Goal: Find specific page/section: Find specific page/section

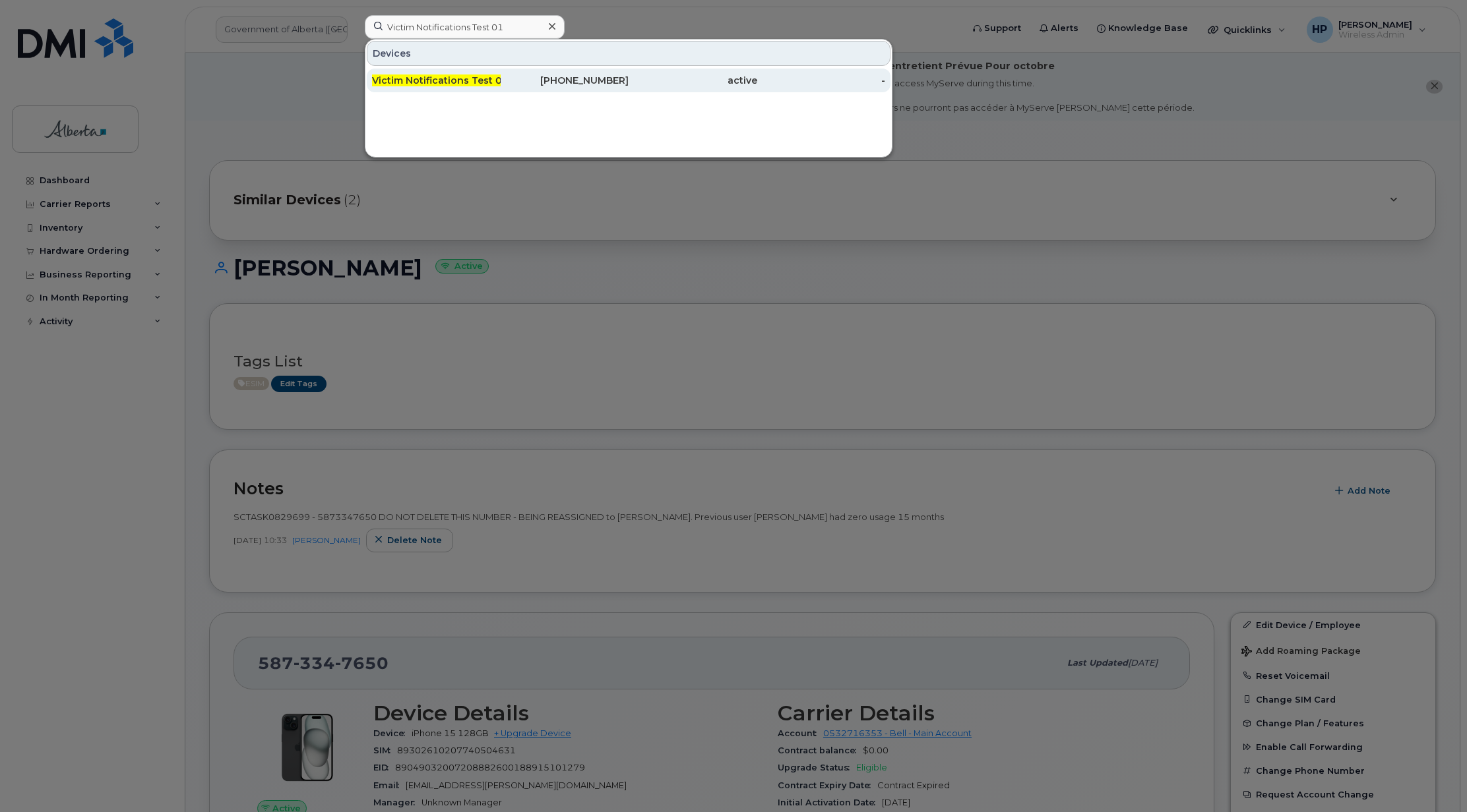
type input "Victim Notifications Test 01"
click at [439, 82] on span "Victim Notifications Test 01" at bounding box center [440, 81] width 137 height 12
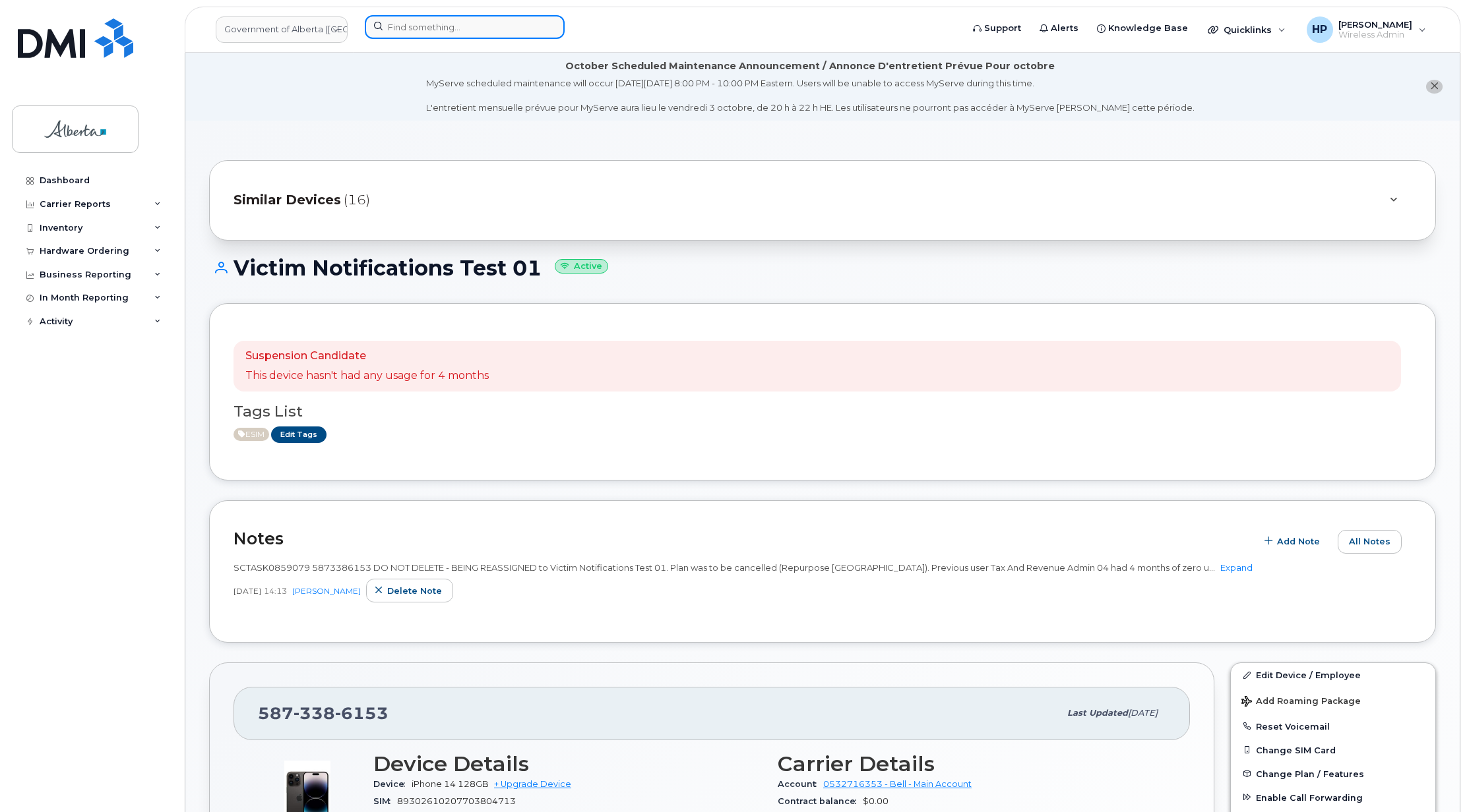
click at [394, 37] on input at bounding box center [465, 26] width 200 height 24
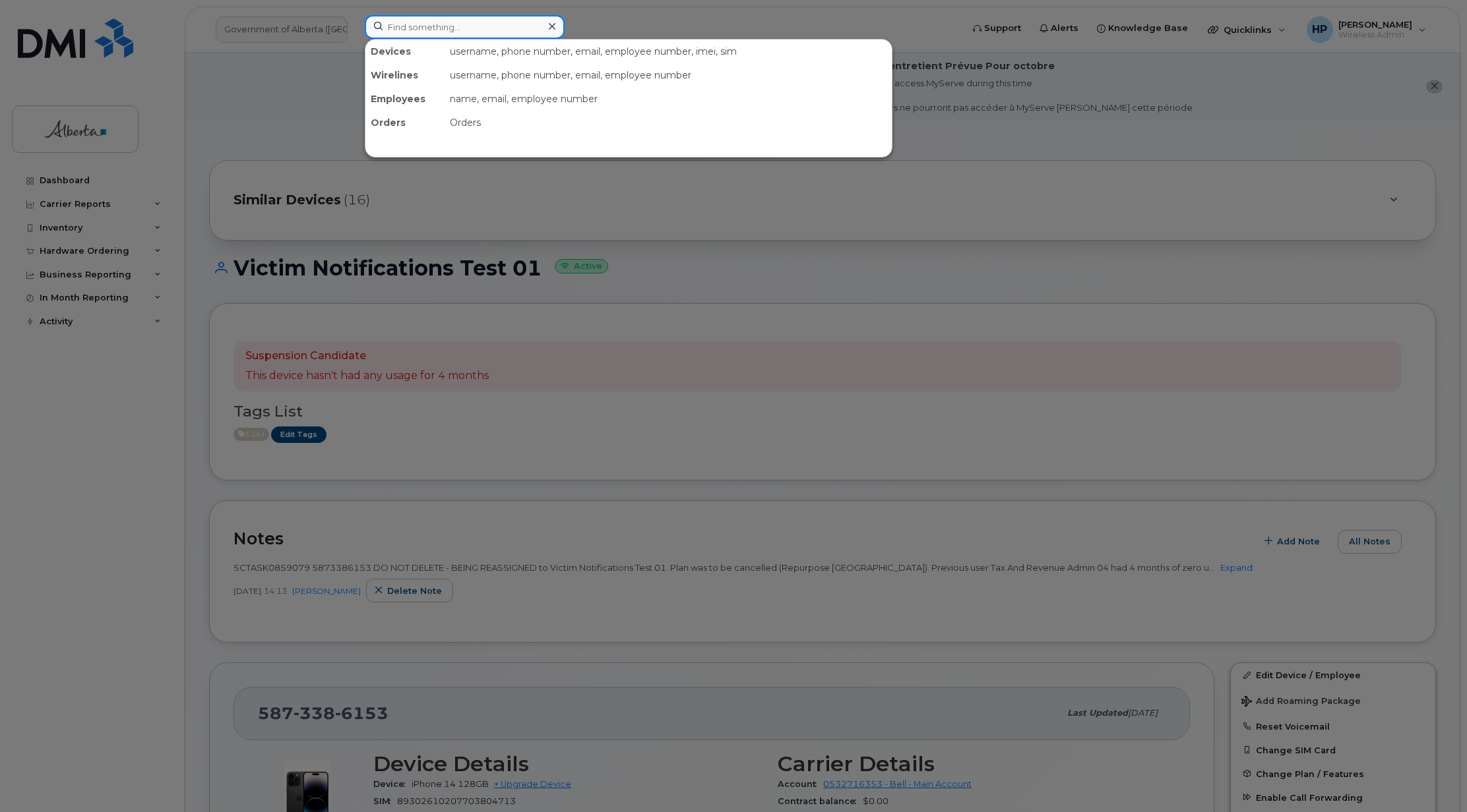
paste input "[PERSON_NAME]"
type input "[PERSON_NAME]"
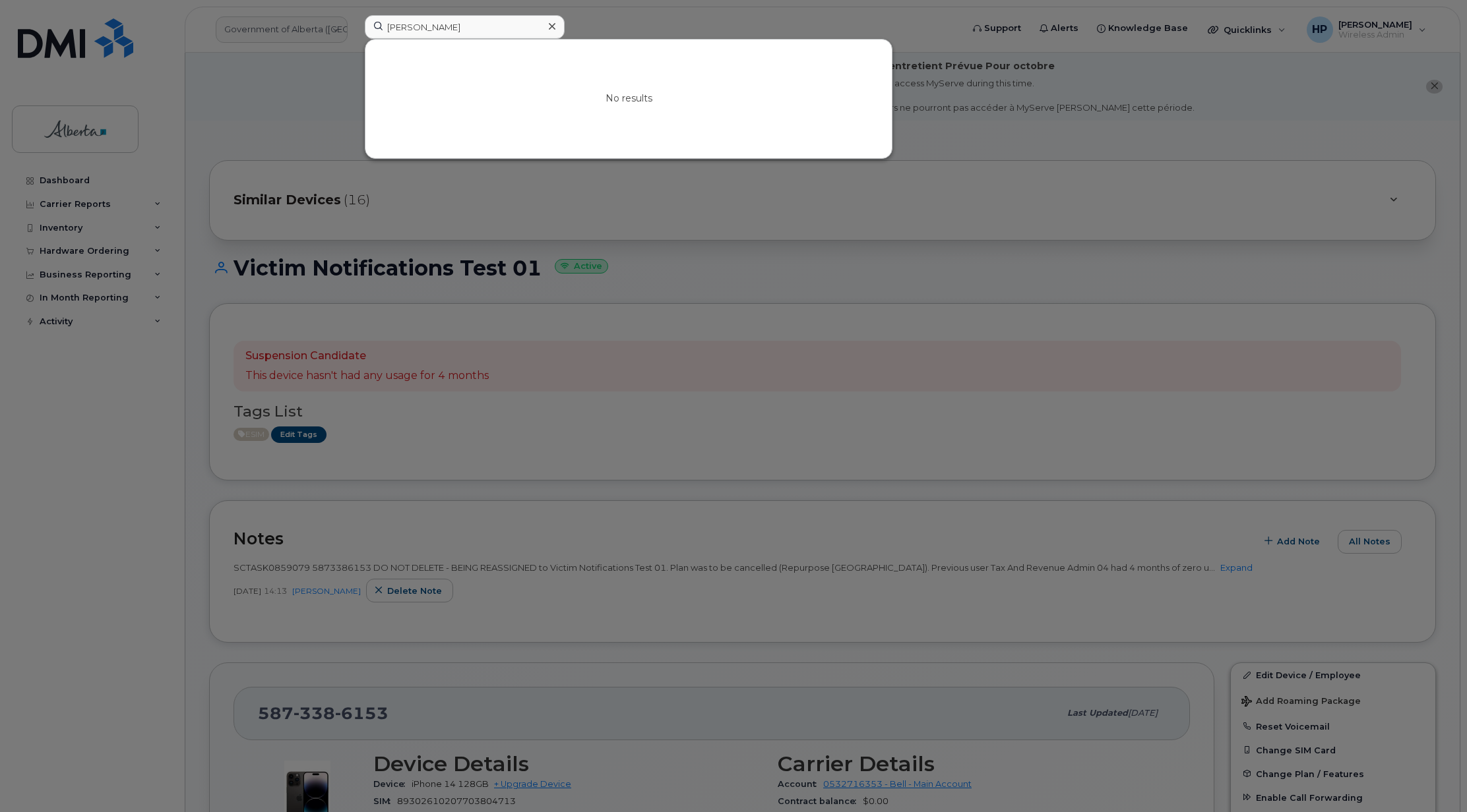
click at [549, 24] on icon at bounding box center [552, 26] width 7 height 11
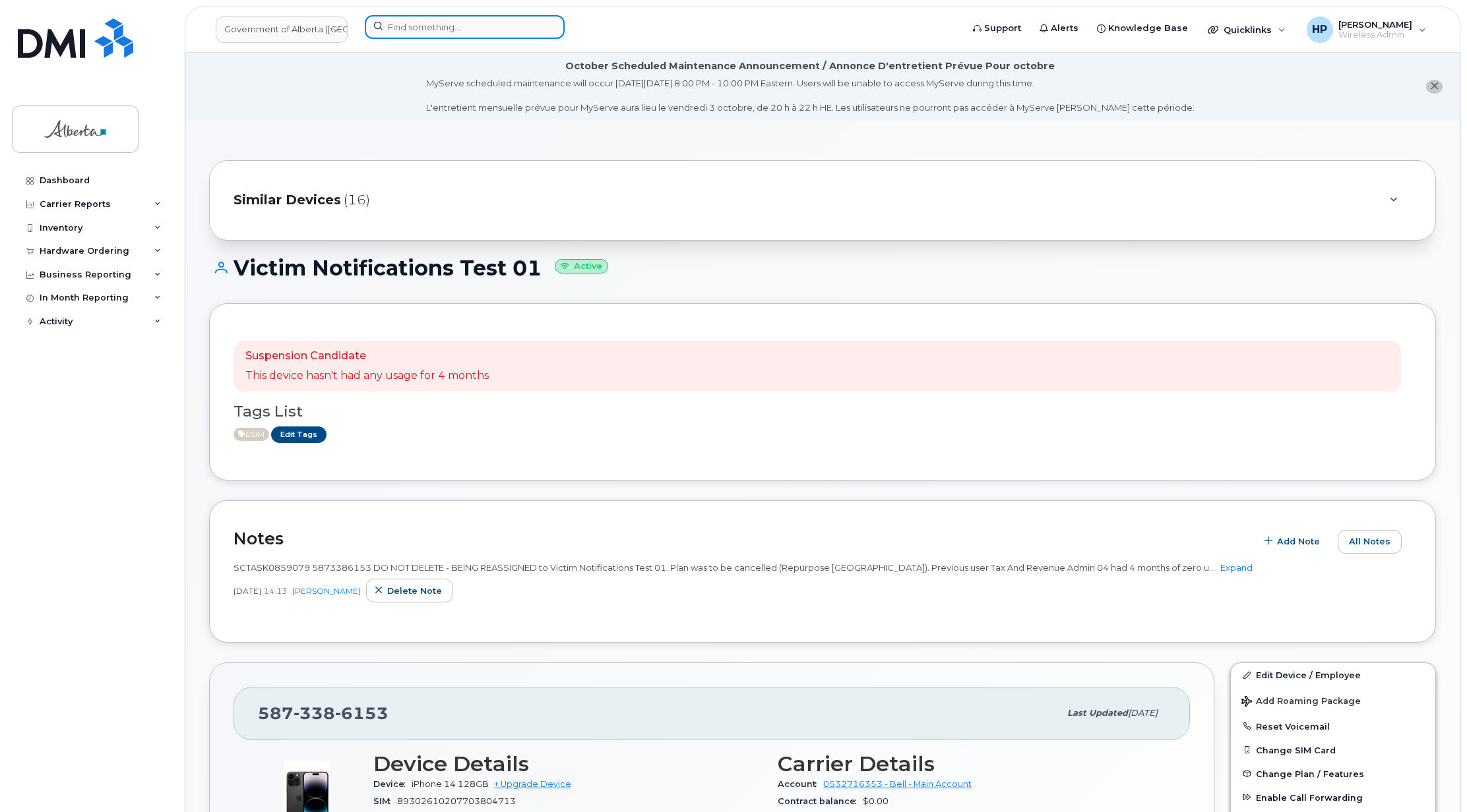
click at [510, 25] on input at bounding box center [465, 26] width 200 height 24
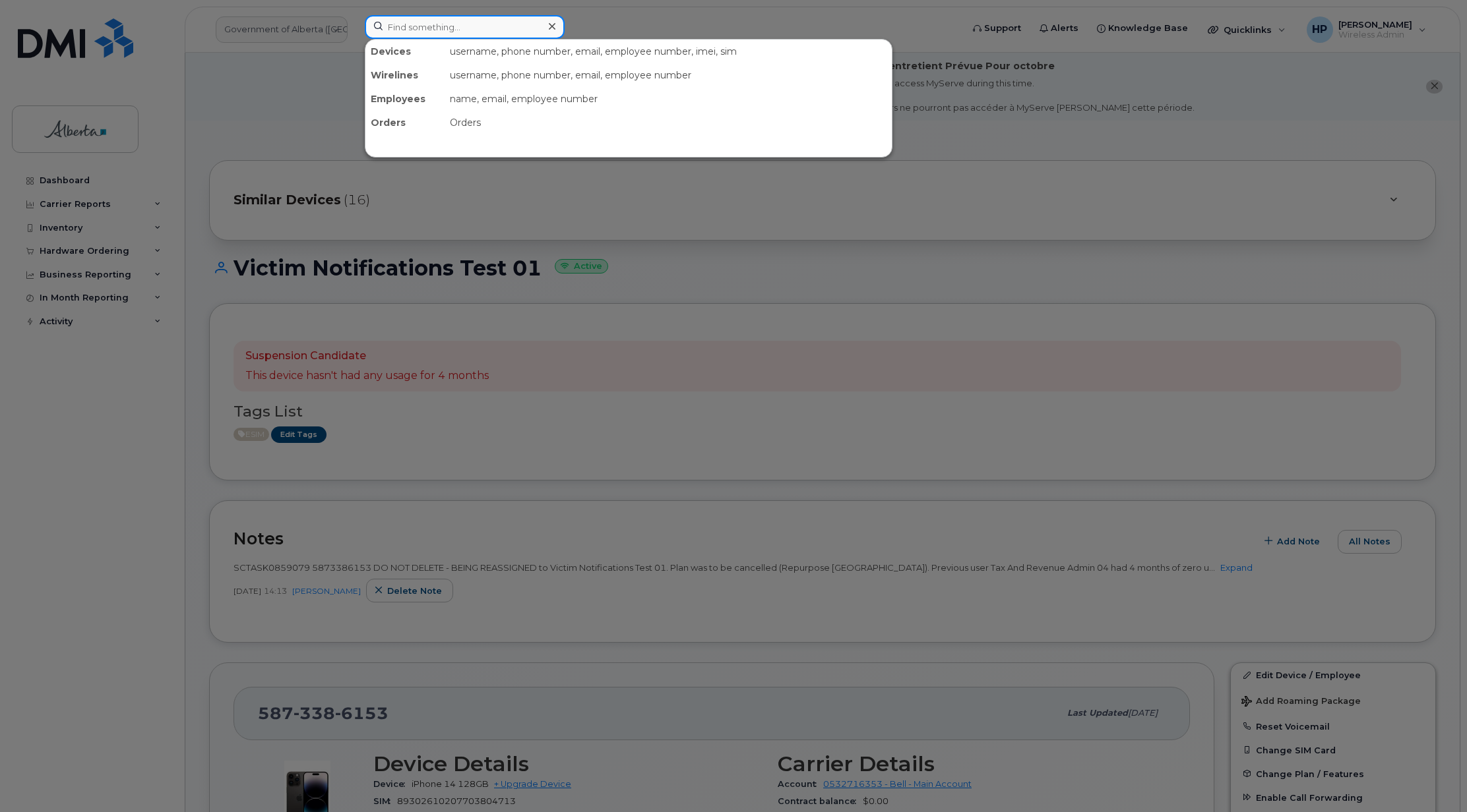
paste input "7803269211"
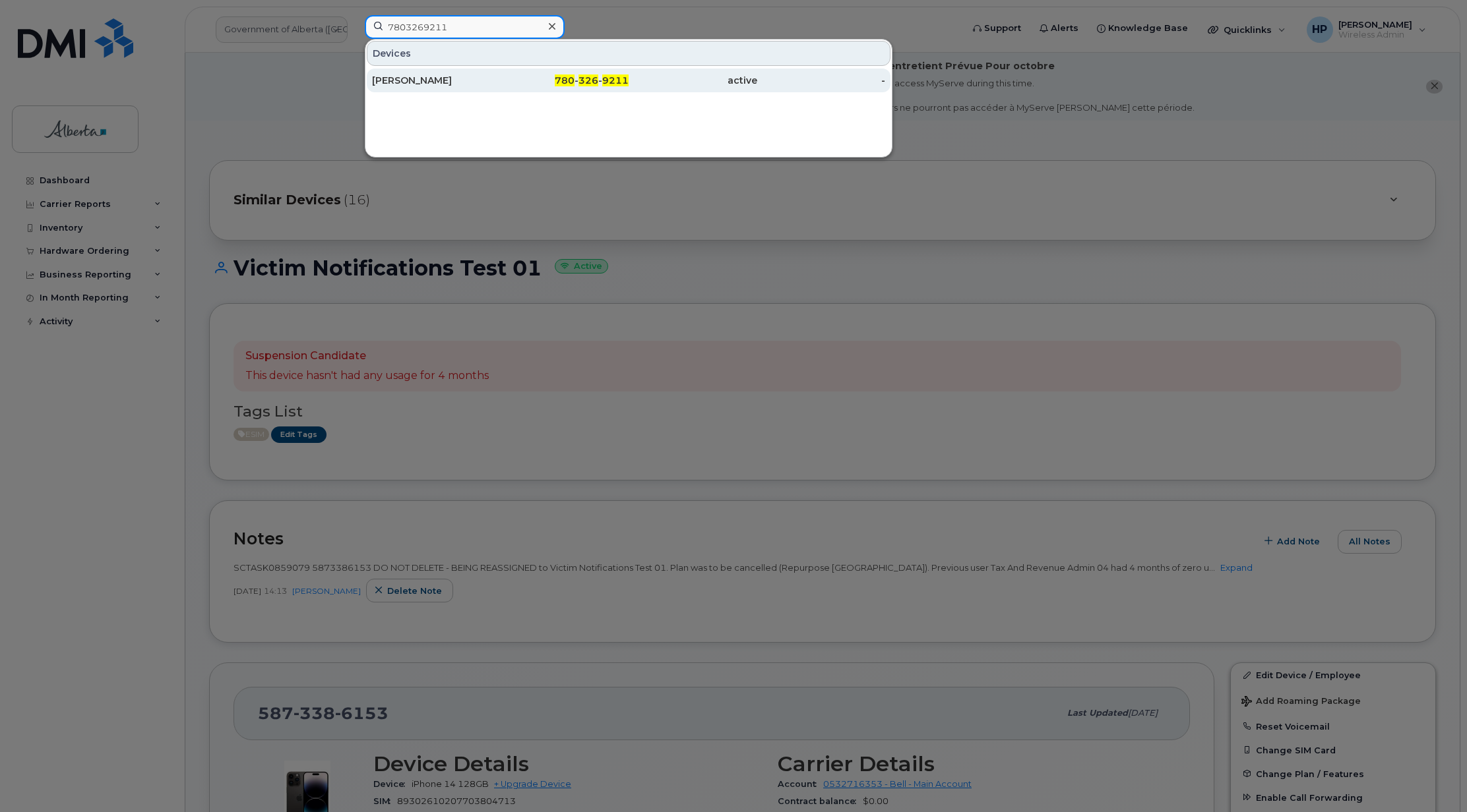
type input "7803269211"
click at [459, 79] on div "[PERSON_NAME]" at bounding box center [436, 80] width 129 height 13
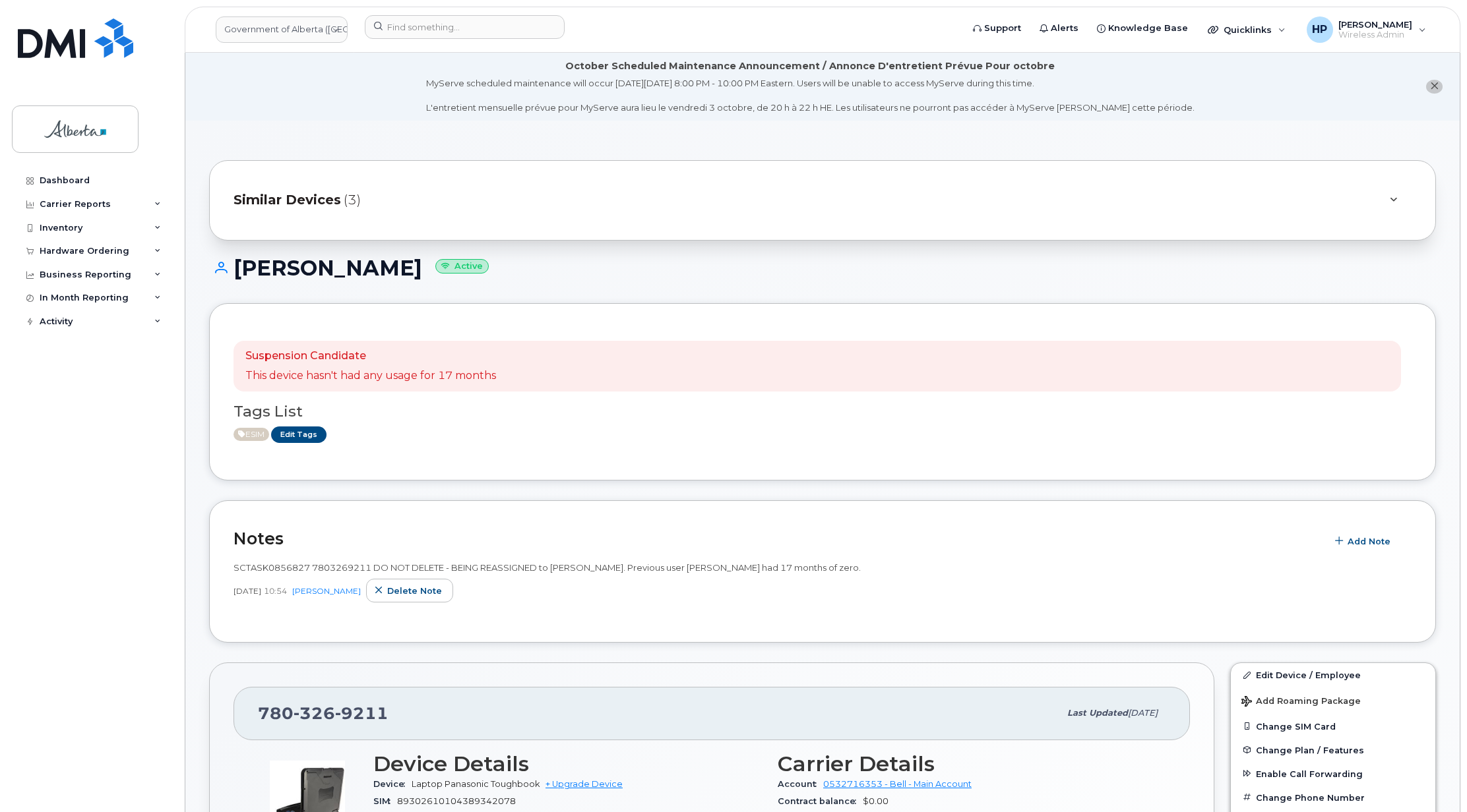
click at [1240, 115] on li "October Scheduled Maintenance Announcement / Annonce D'entretient Prévue Pour o…" at bounding box center [822, 86] width 1274 height 68
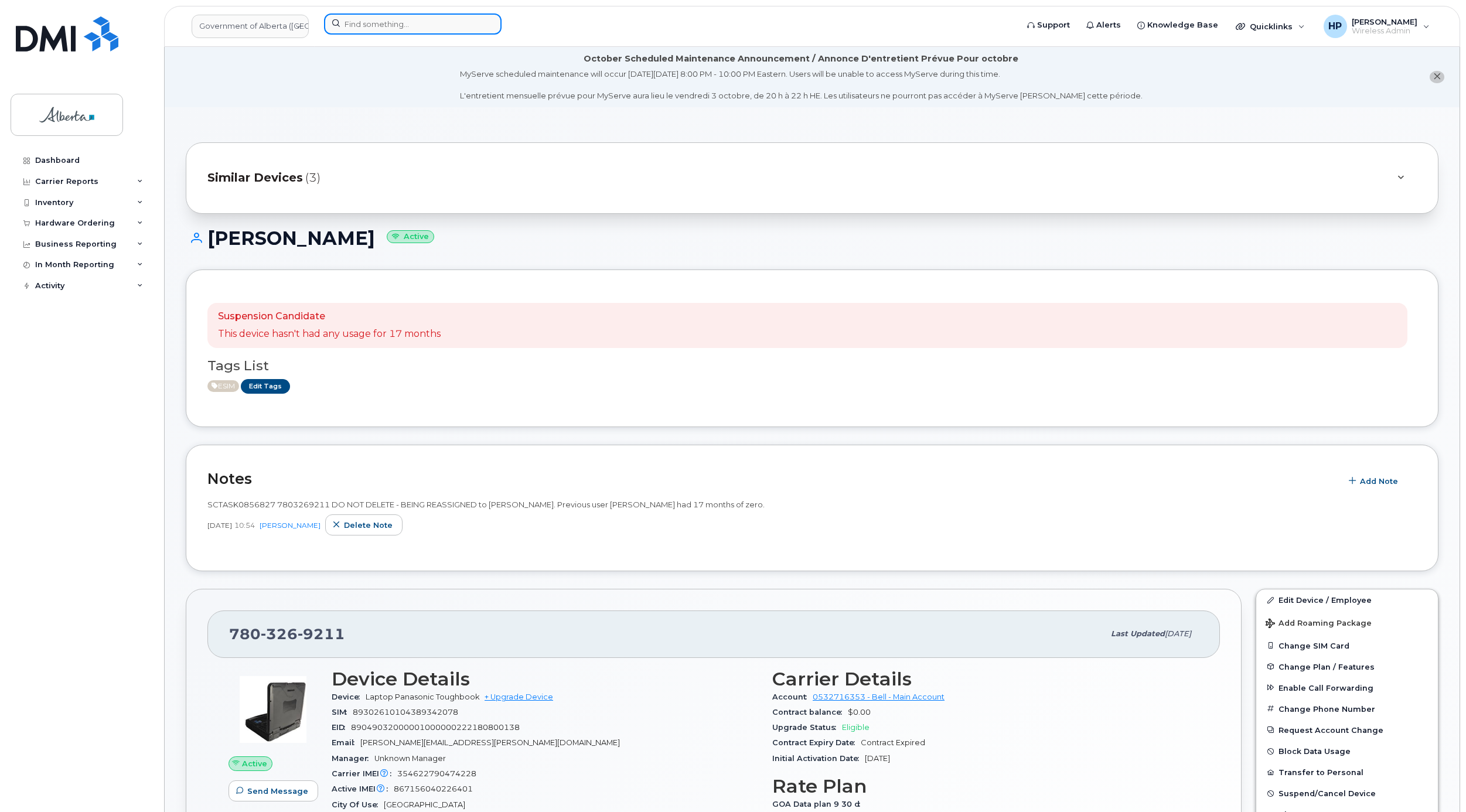
click at [393, 29] on input at bounding box center [413, 23] width 178 height 21
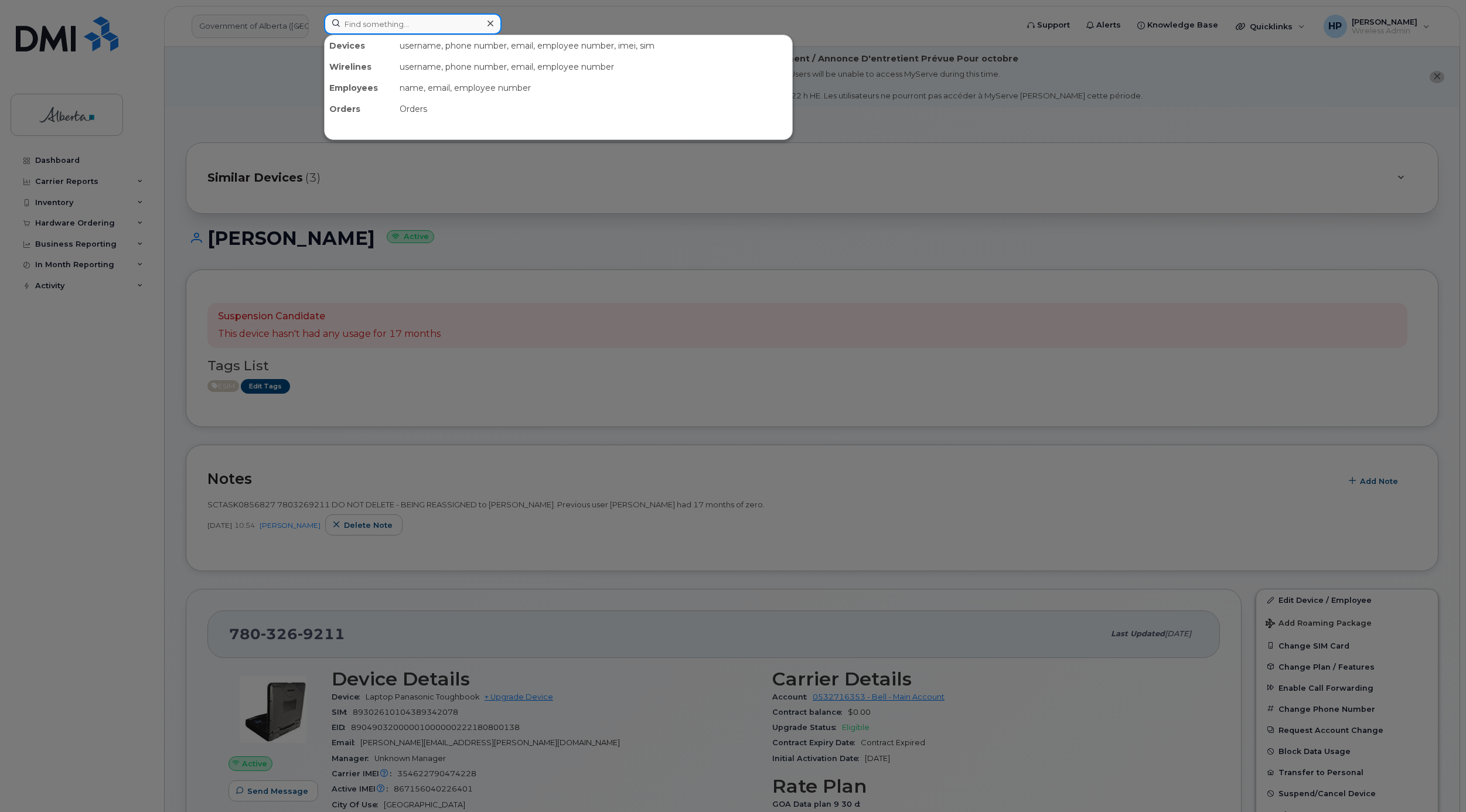
paste input "8253425917"
click at [343, 26] on input "8253425917" at bounding box center [413, 23] width 178 height 21
click at [409, 23] on input "8253425917" at bounding box center [413, 23] width 178 height 21
type input "8253425917"
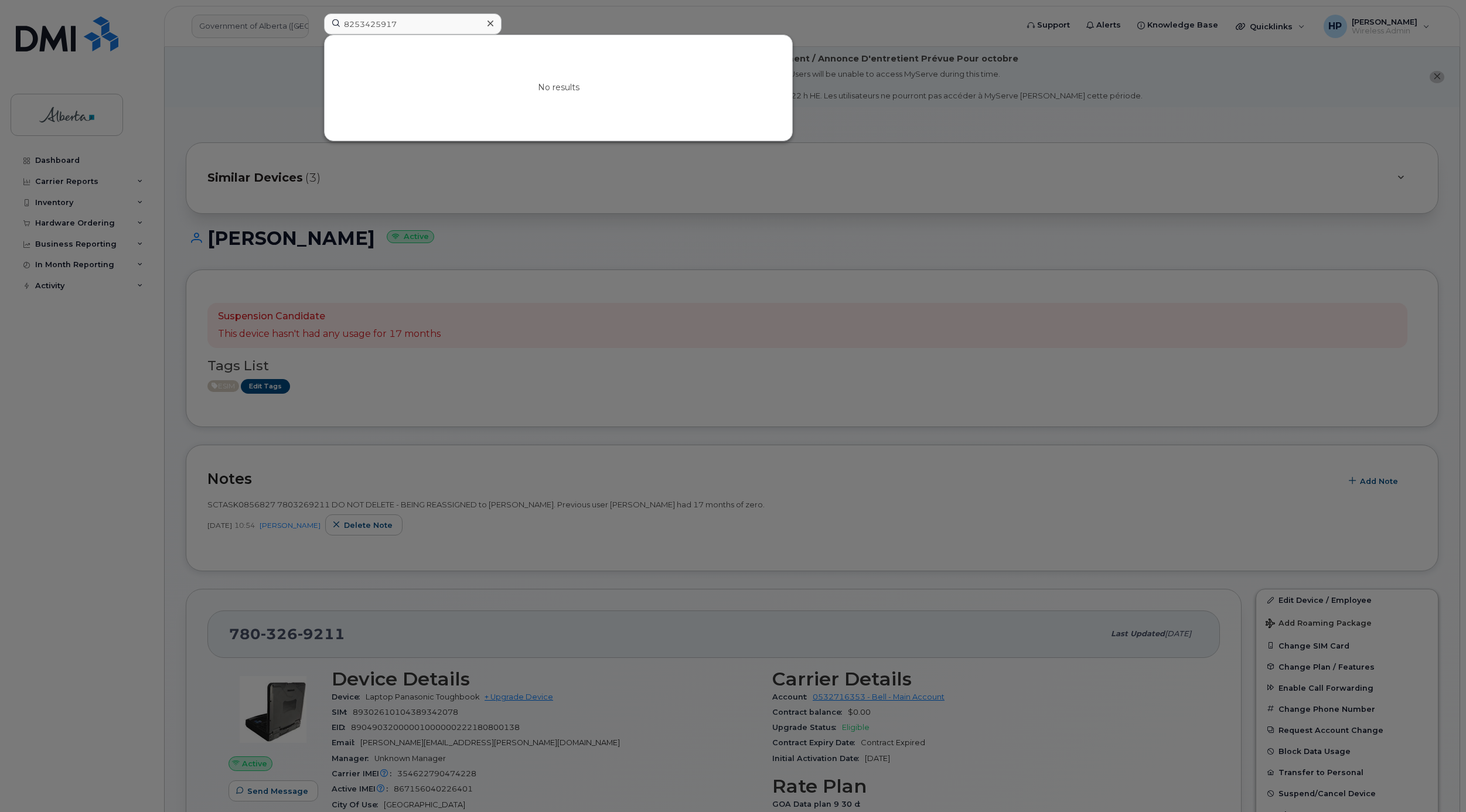
click at [858, 190] on div at bounding box center [733, 406] width 1466 height 812
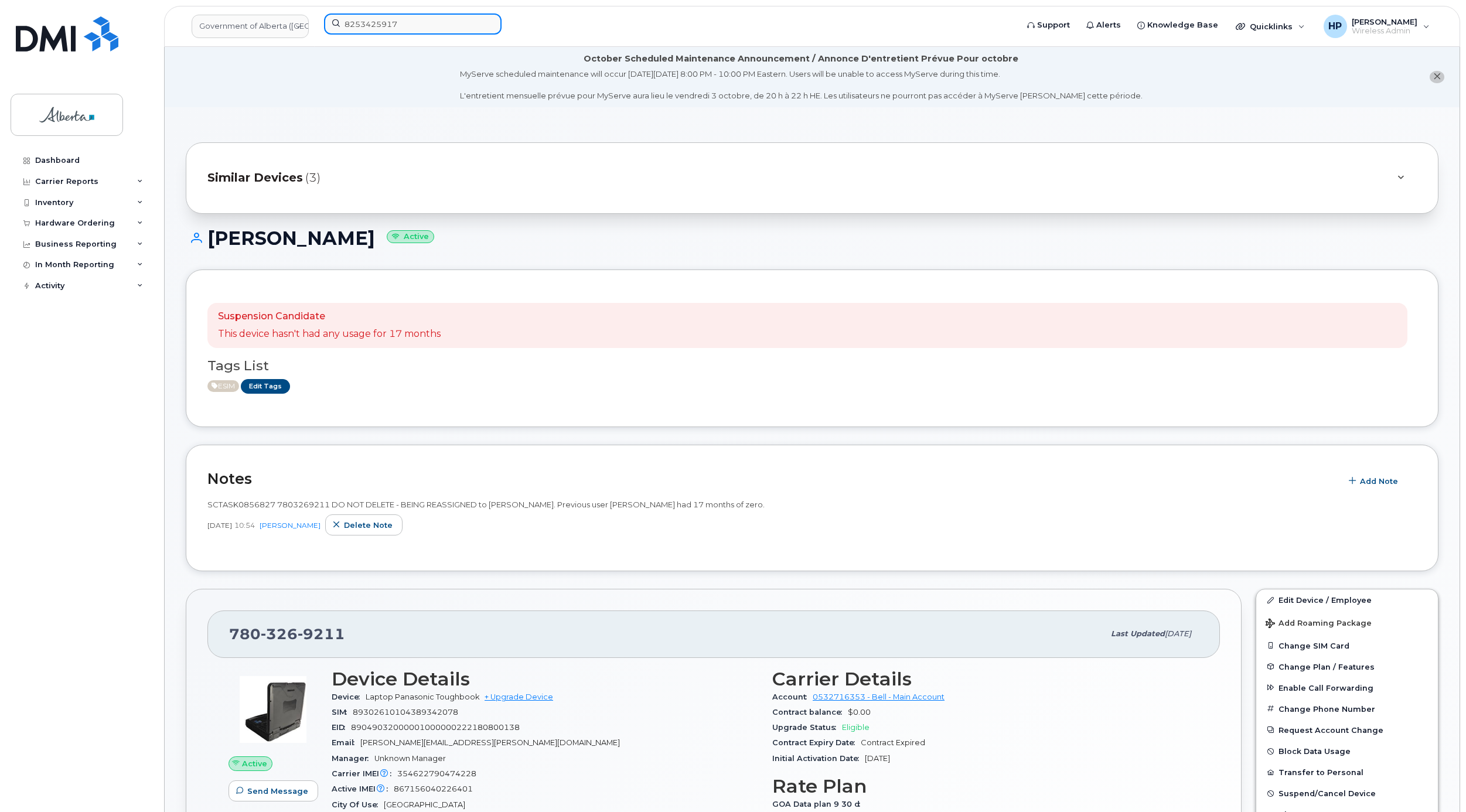
click at [452, 20] on input "8253425917" at bounding box center [413, 23] width 178 height 21
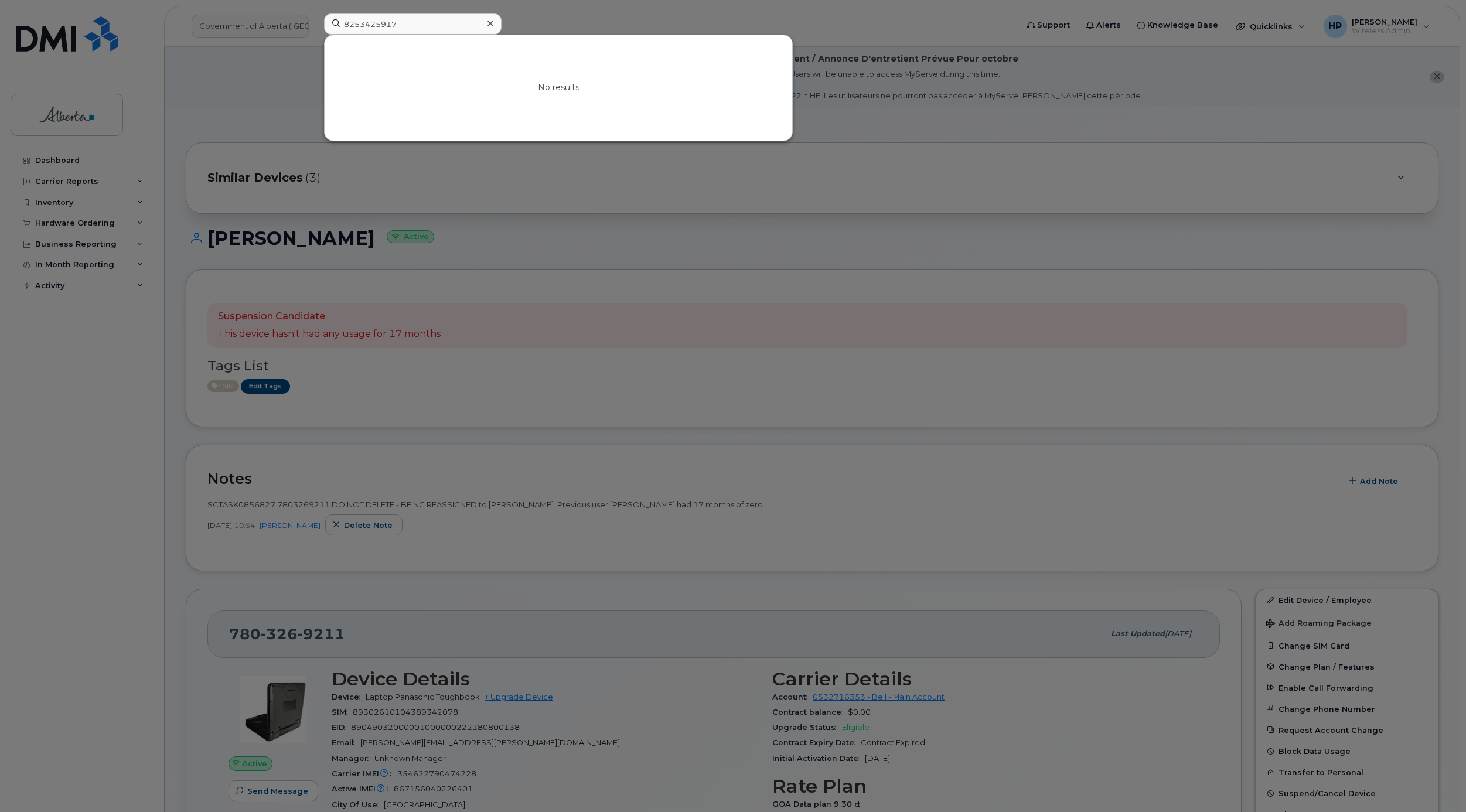
click at [273, 108] on div at bounding box center [733, 406] width 1466 height 812
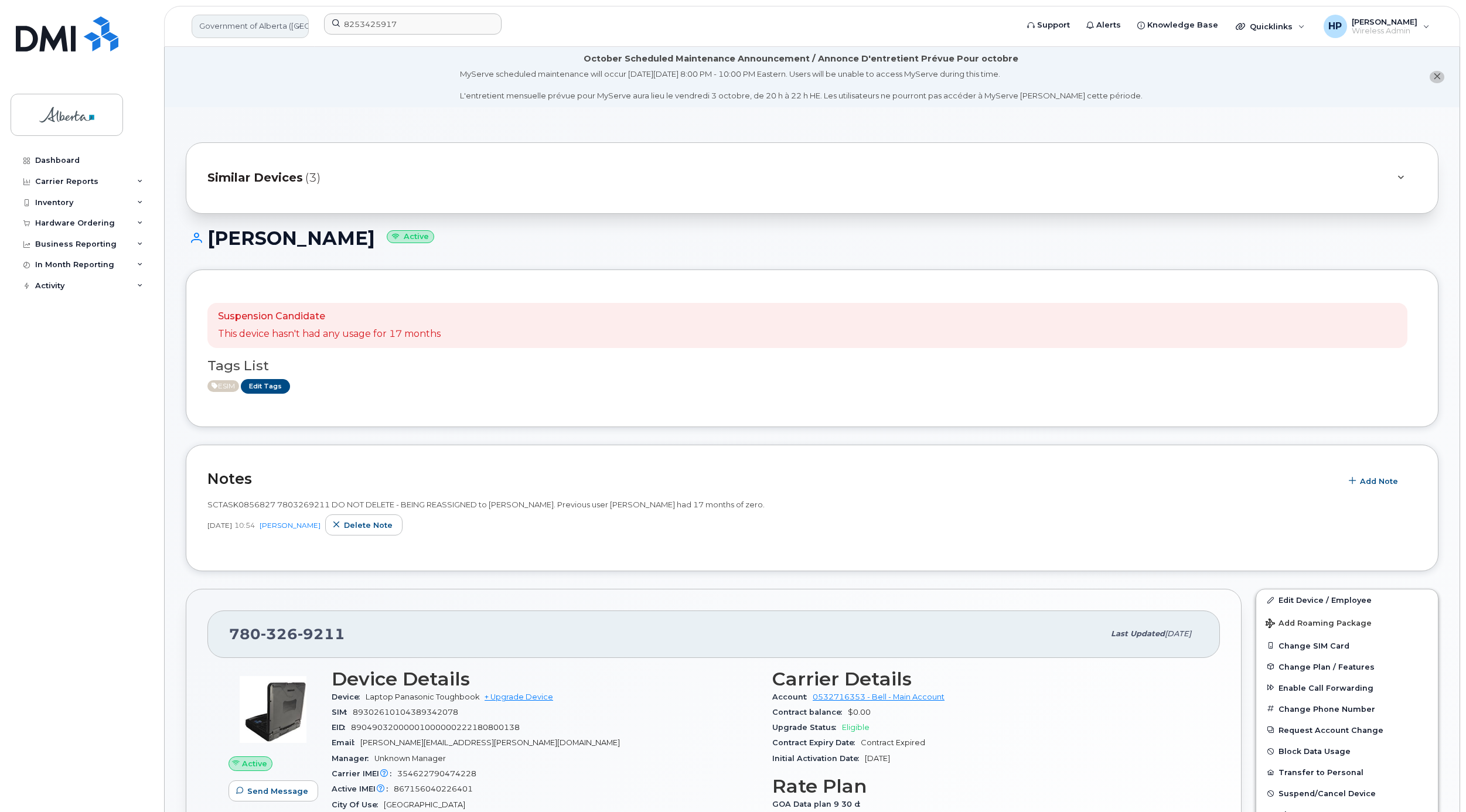
click at [259, 23] on link "Government of Alberta ([GEOGRAPHIC_DATA])" at bounding box center [250, 26] width 117 height 23
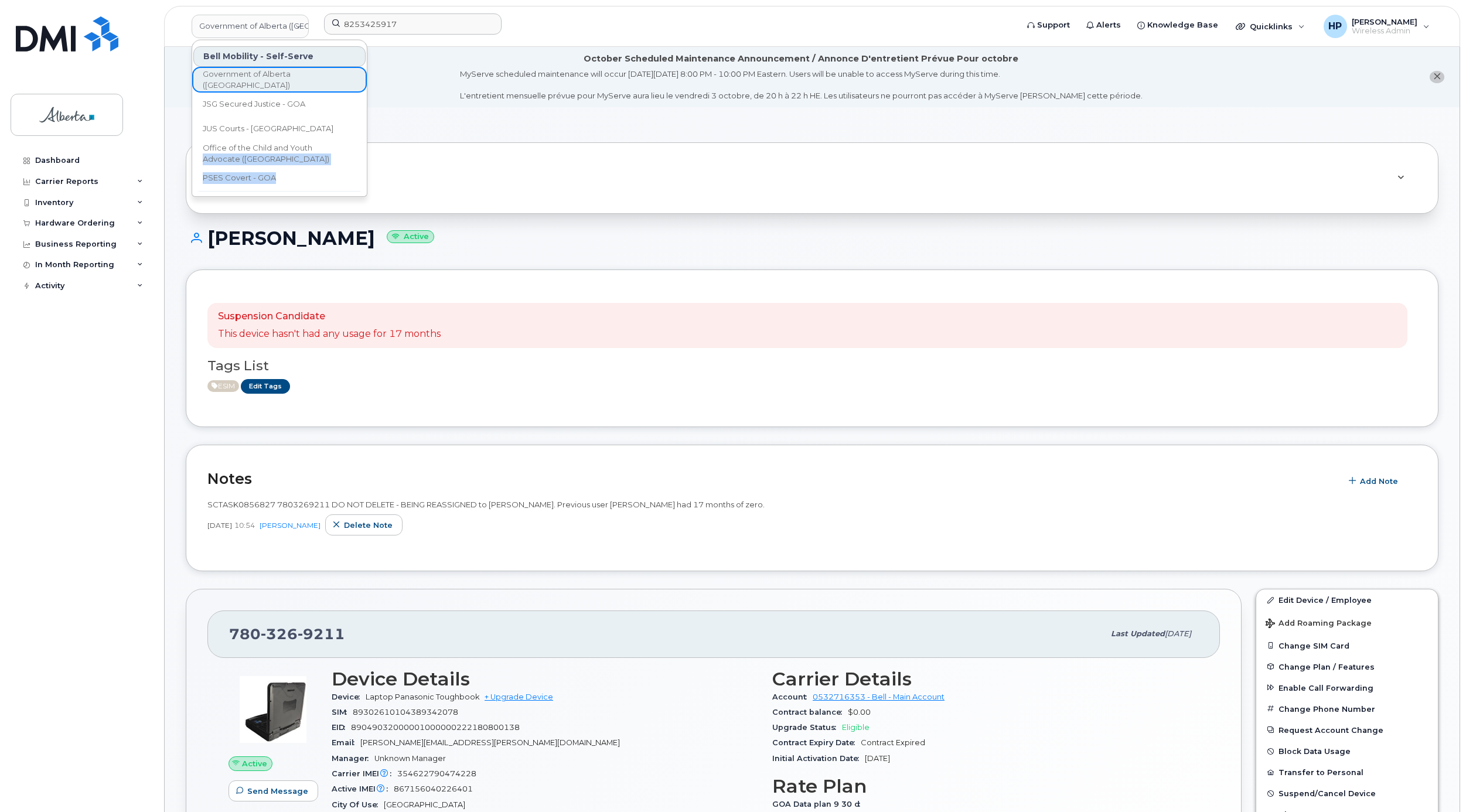
scroll to position [25, 0]
drag, startPoint x: 366, startPoint y: 143, endPoint x: 361, endPoint y: 179, distance: 36.3
click at [361, 179] on div "Bell Mobility - Self-Serve Government of Alberta (GOA) JSG Secured Justice - GO…" at bounding box center [279, 118] width 175 height 157
drag, startPoint x: 361, startPoint y: 179, endPoint x: 570, endPoint y: 187, distance: 209.2
click at [570, 187] on div "Similar Devices (3)" at bounding box center [795, 178] width 1176 height 28
